Goal: Check status: Check status

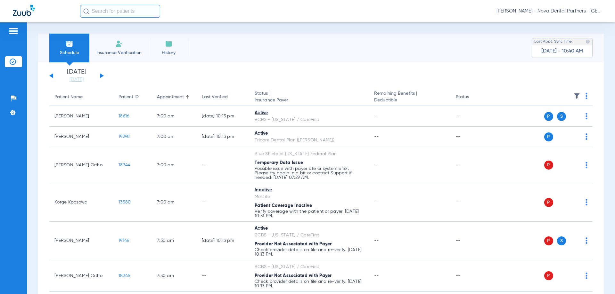
click at [100, 76] on button at bounding box center [102, 75] width 4 height 5
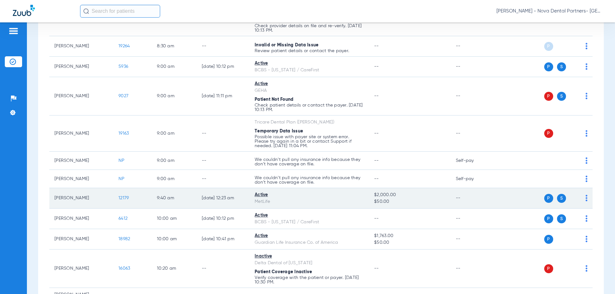
scroll to position [342, 0]
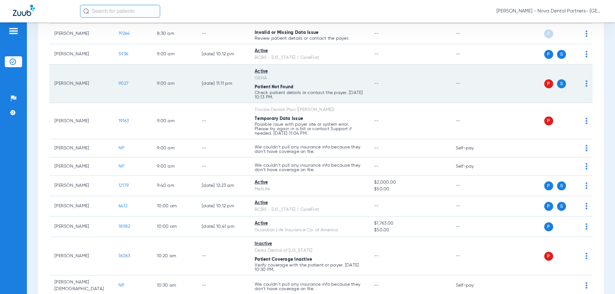
click at [558, 85] on span "S" at bounding box center [561, 83] width 9 height 9
click at [544, 85] on span "P" at bounding box center [548, 83] width 9 height 9
click at [585, 85] on img at bounding box center [586, 83] width 2 height 6
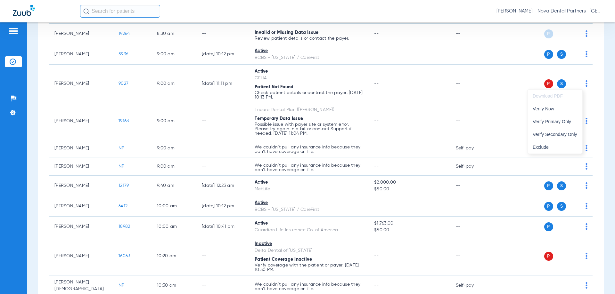
click at [562, 82] on div at bounding box center [307, 147] width 615 height 294
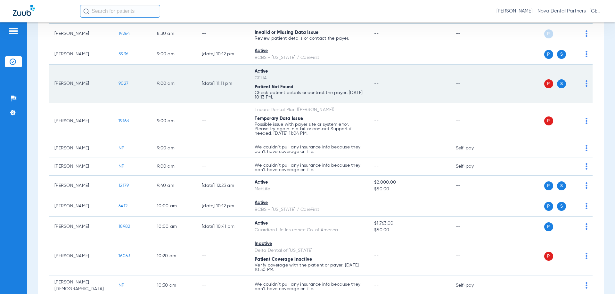
drag, startPoint x: 528, startPoint y: 83, endPoint x: 539, endPoint y: 83, distance: 10.9
click at [529, 83] on div "P S" at bounding box center [541, 83] width 94 height 9
click at [544, 83] on span "P" at bounding box center [548, 83] width 9 height 9
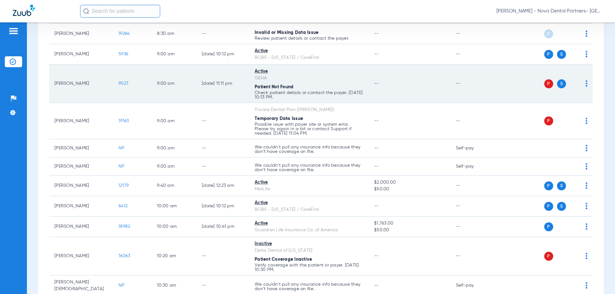
click at [123, 83] on span "9027" at bounding box center [123, 83] width 10 height 4
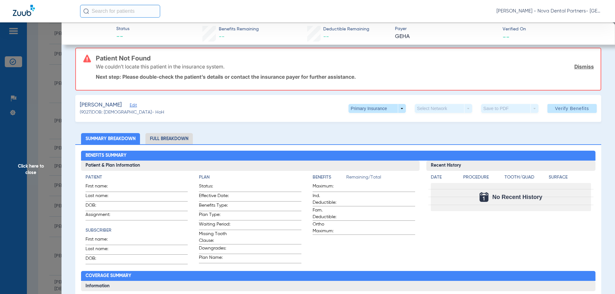
scroll to position [0, 0]
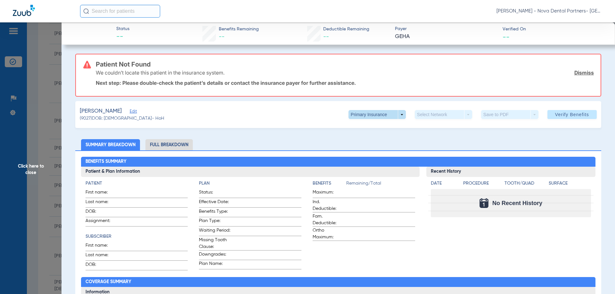
click at [394, 118] on span at bounding box center [376, 114] width 57 height 9
click at [380, 138] on span "Secondary Insurance" at bounding box center [370, 140] width 42 height 4
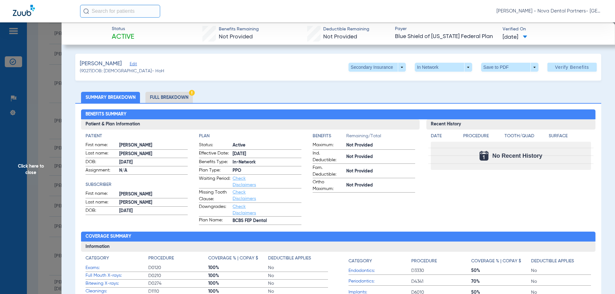
click at [44, 78] on span "Click here to close" at bounding box center [30, 169] width 61 height 294
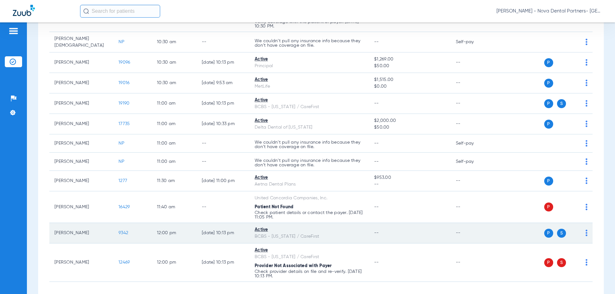
scroll to position [598, 0]
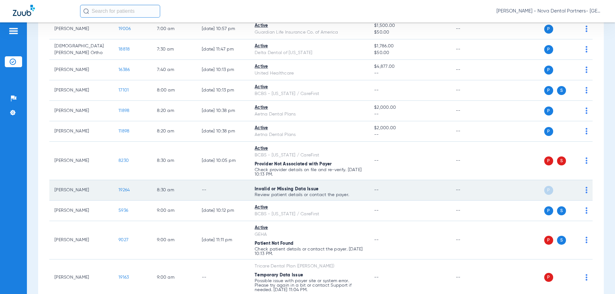
scroll to position [100, 0]
